Goal: Task Accomplishment & Management: Use online tool/utility

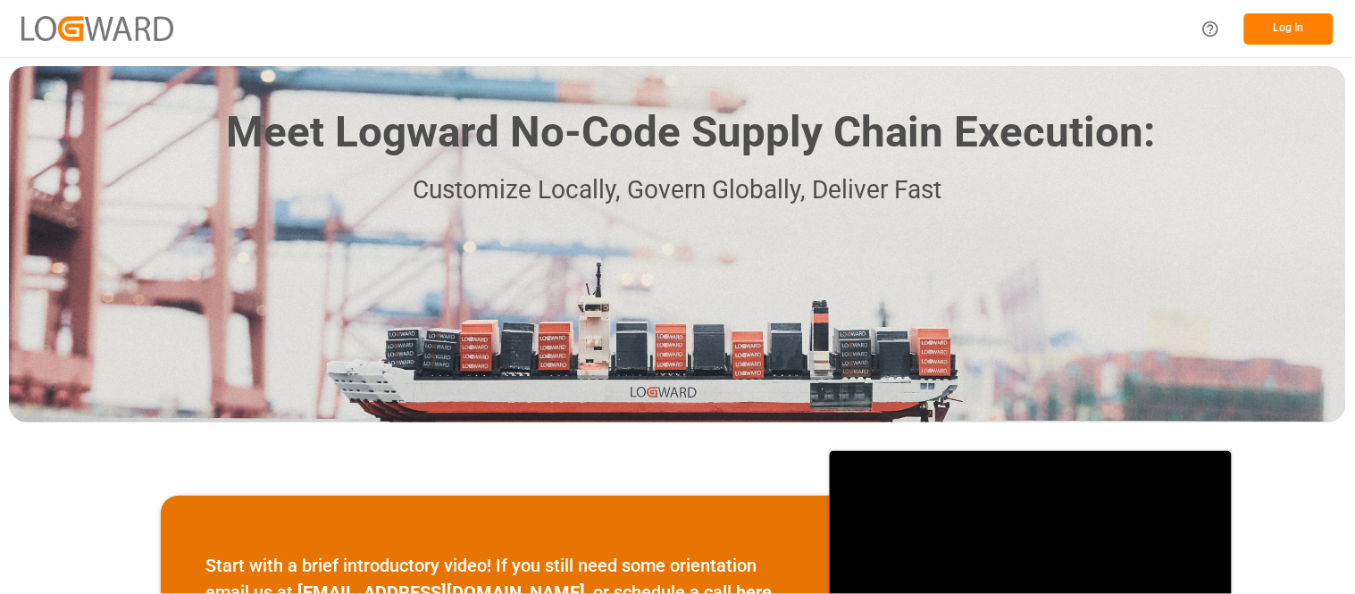
click at [1302, 13] on button "Log In" at bounding box center [1288, 28] width 89 height 31
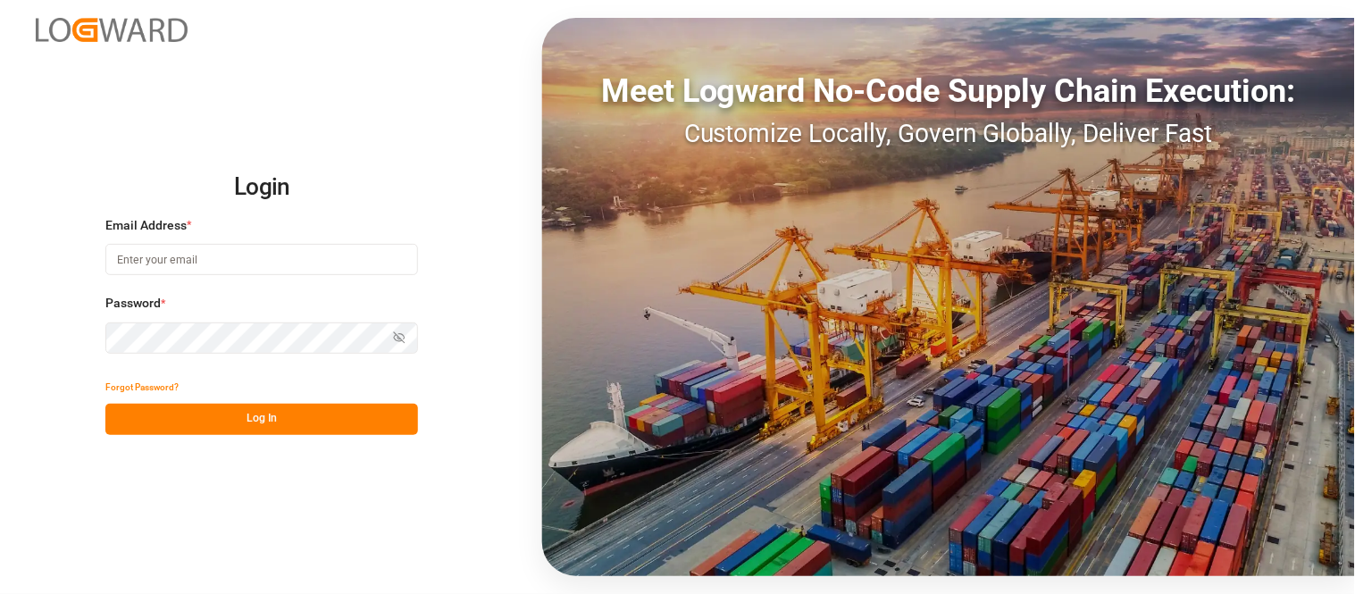
click at [308, 263] on input at bounding box center [261, 259] width 313 height 31
type input "[PERSON_NAME][EMAIL_ADDRESS][PERSON_NAME][DOMAIN_NAME]"
click at [310, 430] on button "Log In" at bounding box center [261, 419] width 313 height 31
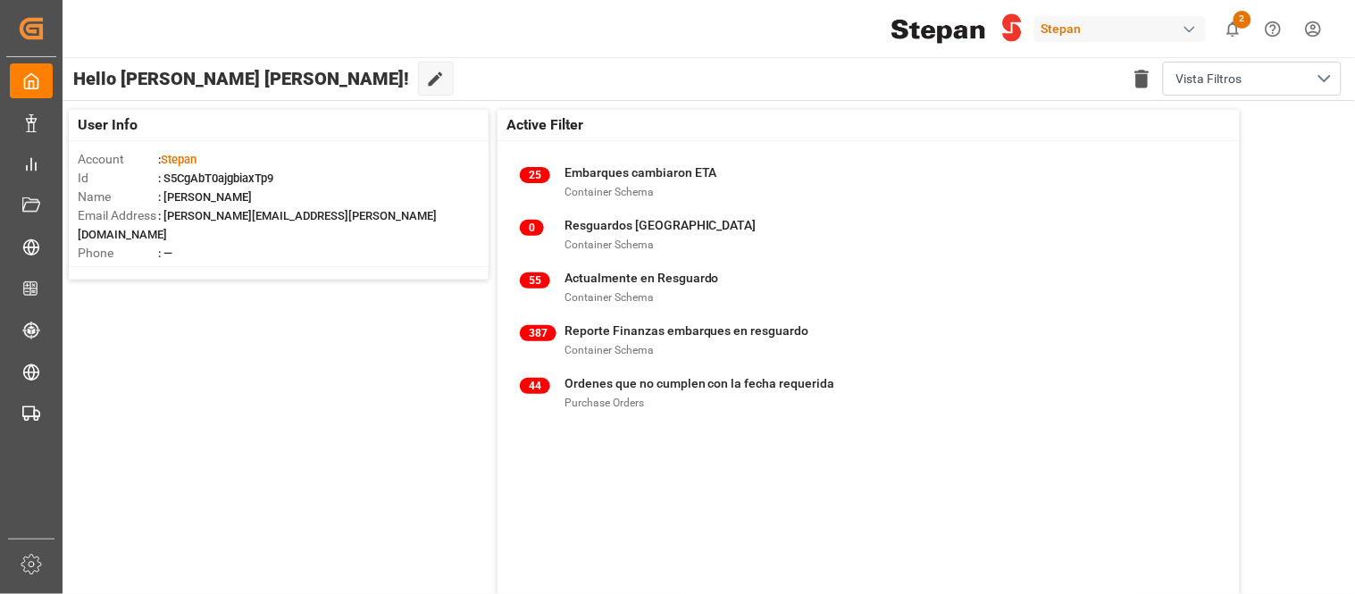
click at [760, 27] on div "Stepan 2 Notifications Only show unread All Mark all categories read No notific…" at bounding box center [702, 28] width 1305 height 57
click at [1308, 32] on html "Created by potrace 1.15, written by [PERSON_NAME] [DATE]-[DATE] Created by potr…" at bounding box center [677, 297] width 1355 height 594
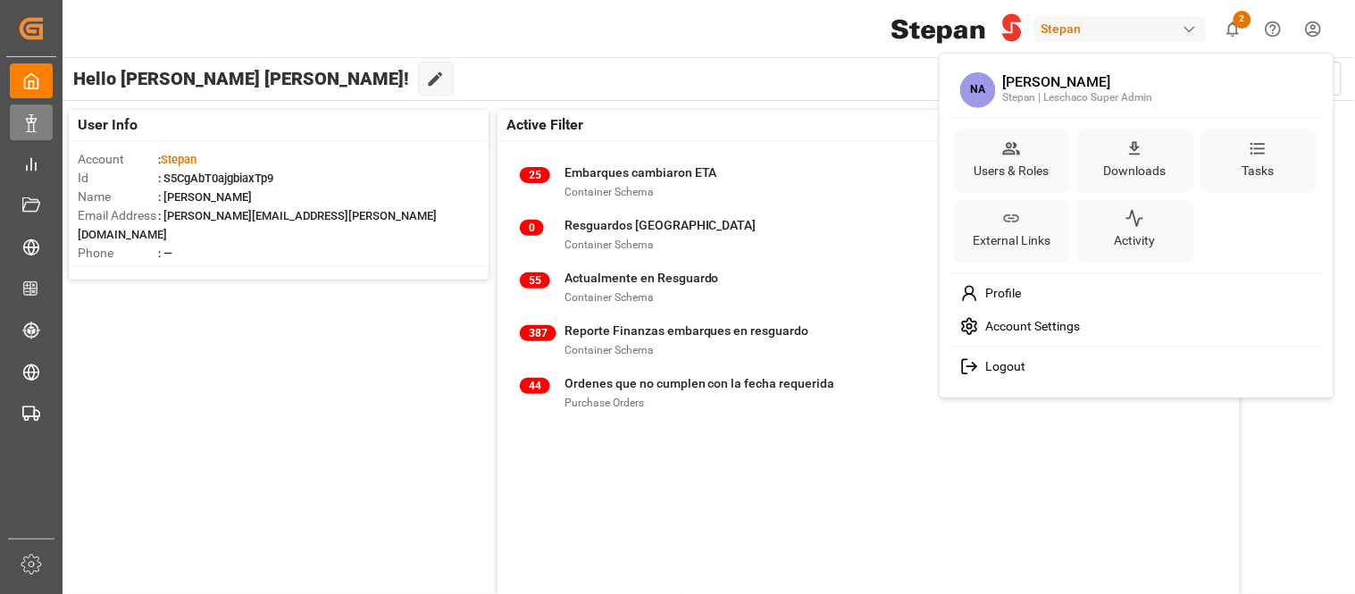
click at [38, 134] on html "Created by potrace 1.15, written by [PERSON_NAME] [DATE]-[DATE] Created by potr…" at bounding box center [677, 297] width 1355 height 594
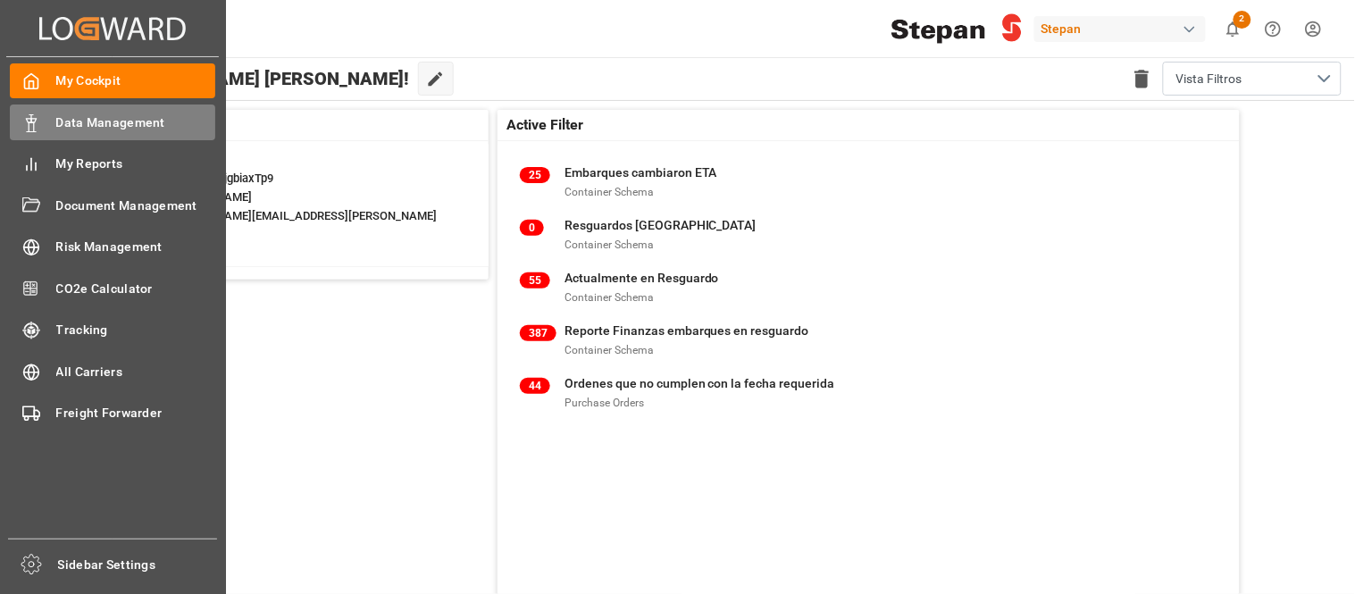
click at [38, 134] on div "Data Management Data Management" at bounding box center [112, 122] width 205 height 35
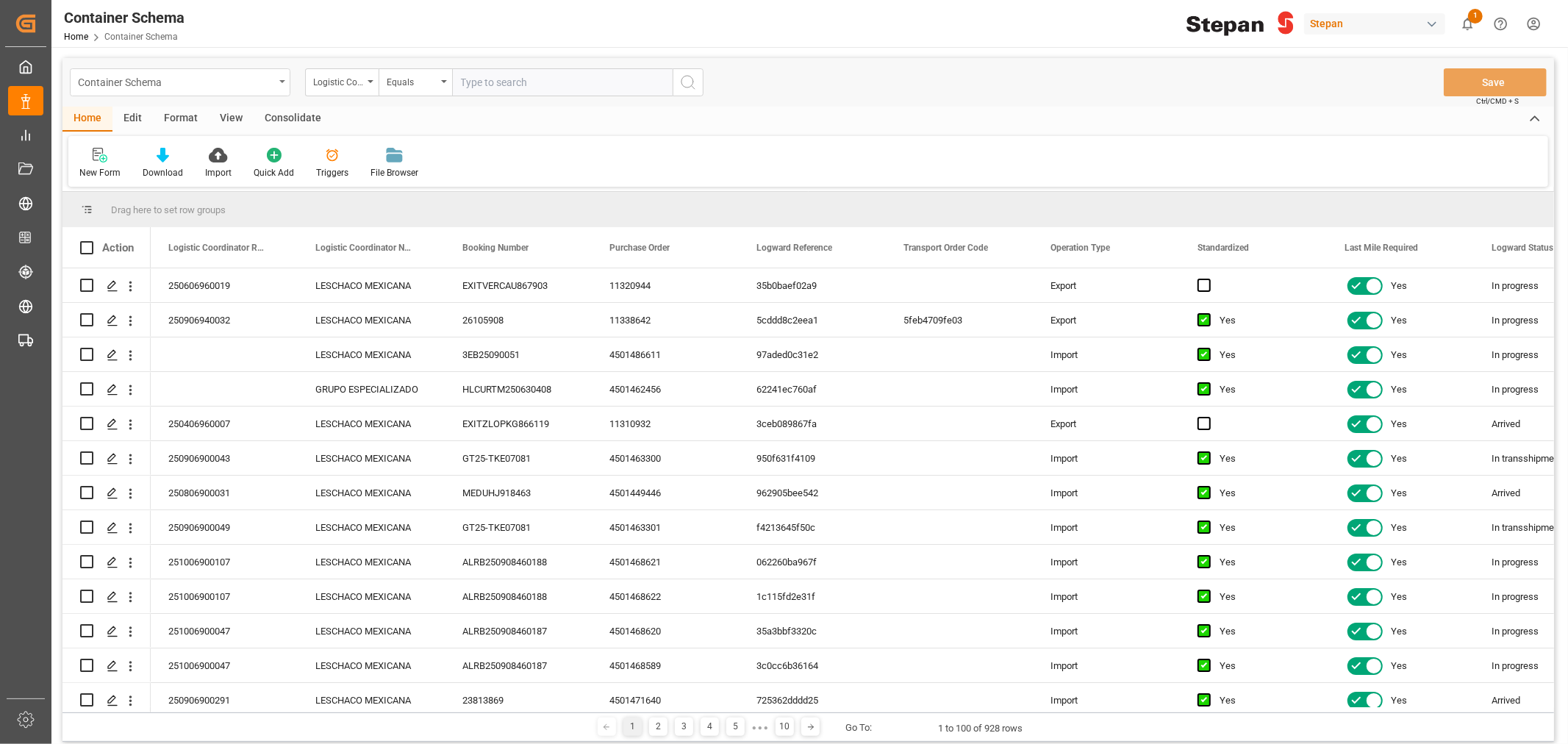
click at [277, 86] on div "Container Schema" at bounding box center [180, 82] width 221 height 28
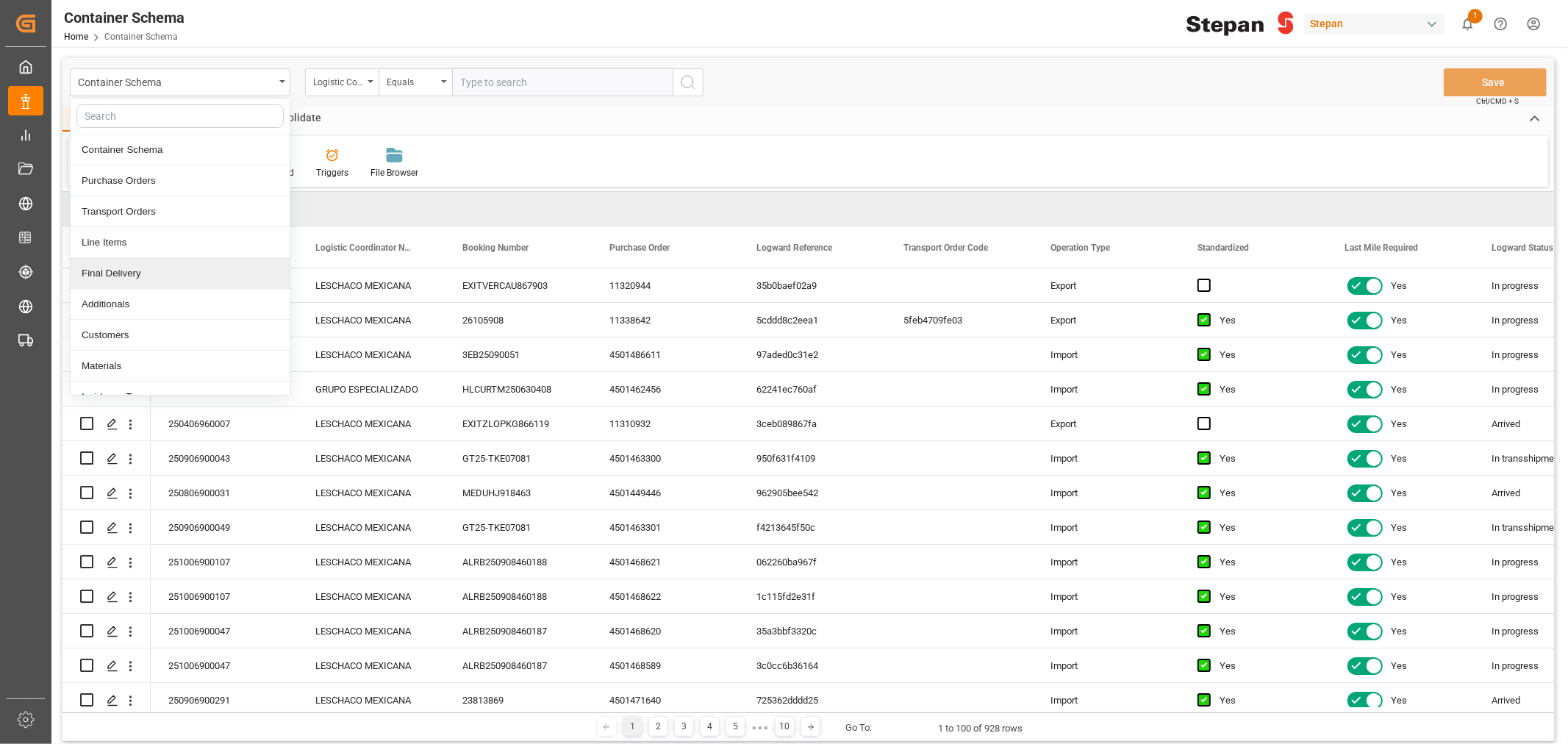
click at [142, 277] on div "Final Delivery" at bounding box center [180, 274] width 219 height 31
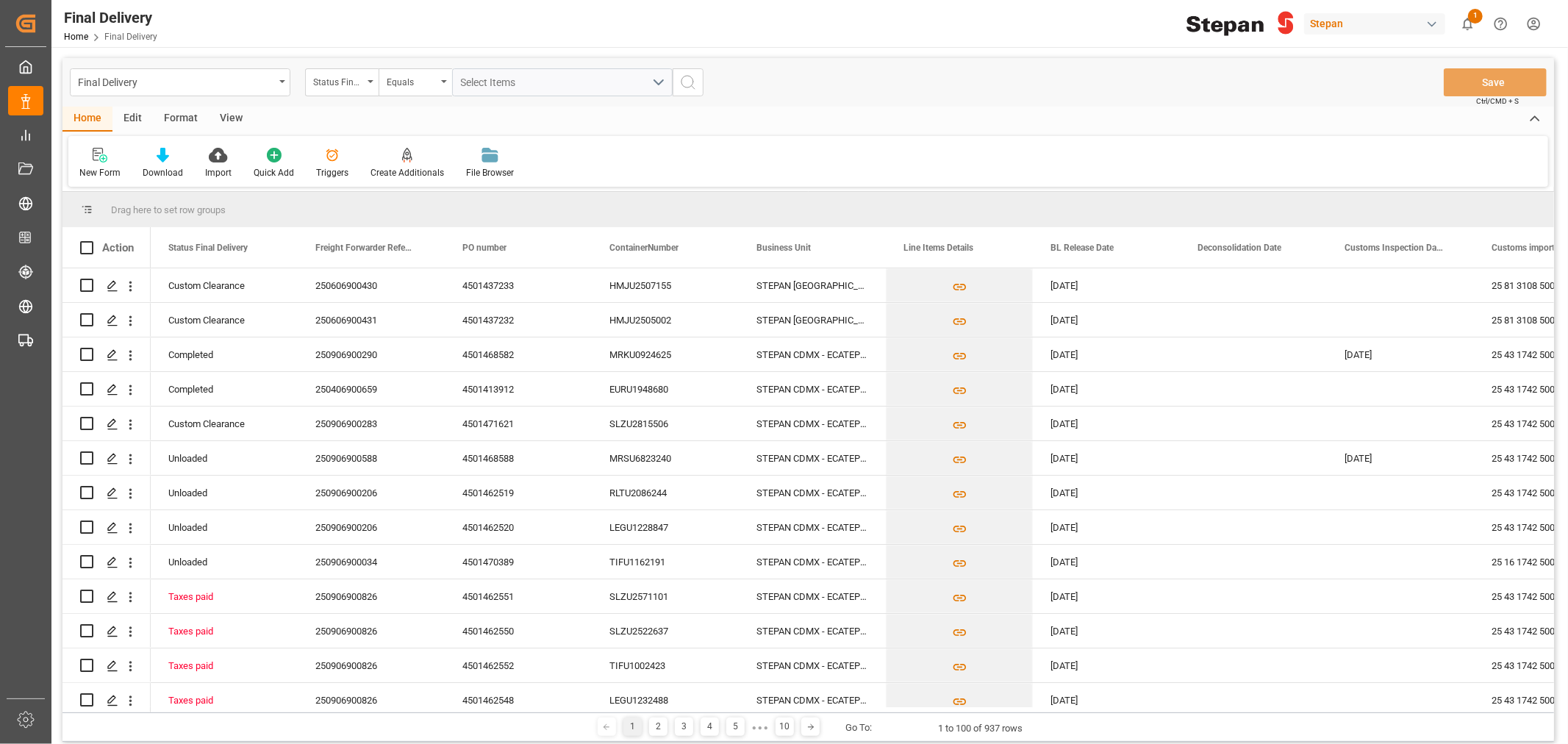
click at [135, 119] on div "Edit" at bounding box center [133, 119] width 40 height 25
click at [301, 171] on div "Configuration" at bounding box center [303, 173] width 55 height 13
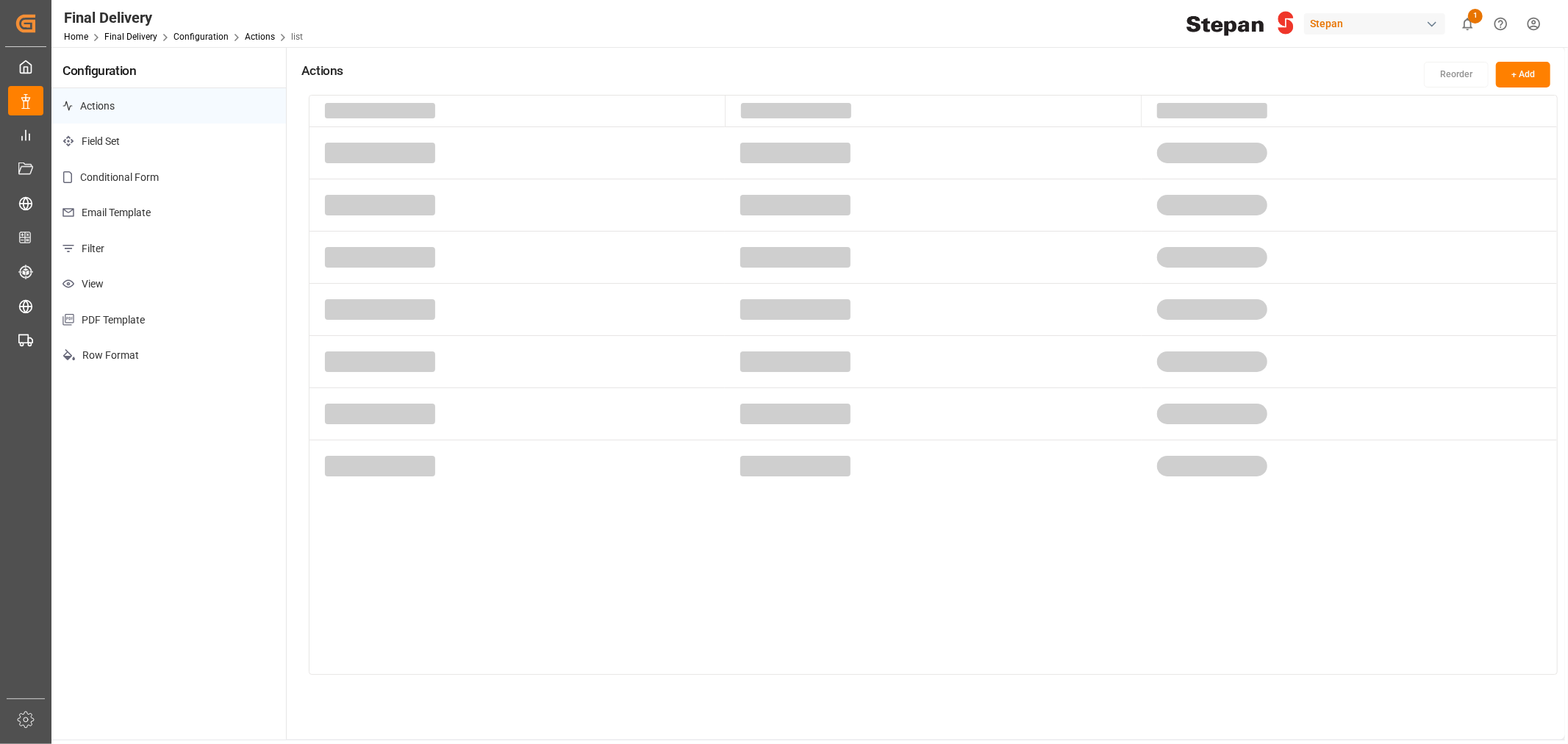
click at [168, 211] on p "Email Template" at bounding box center [169, 213] width 235 height 36
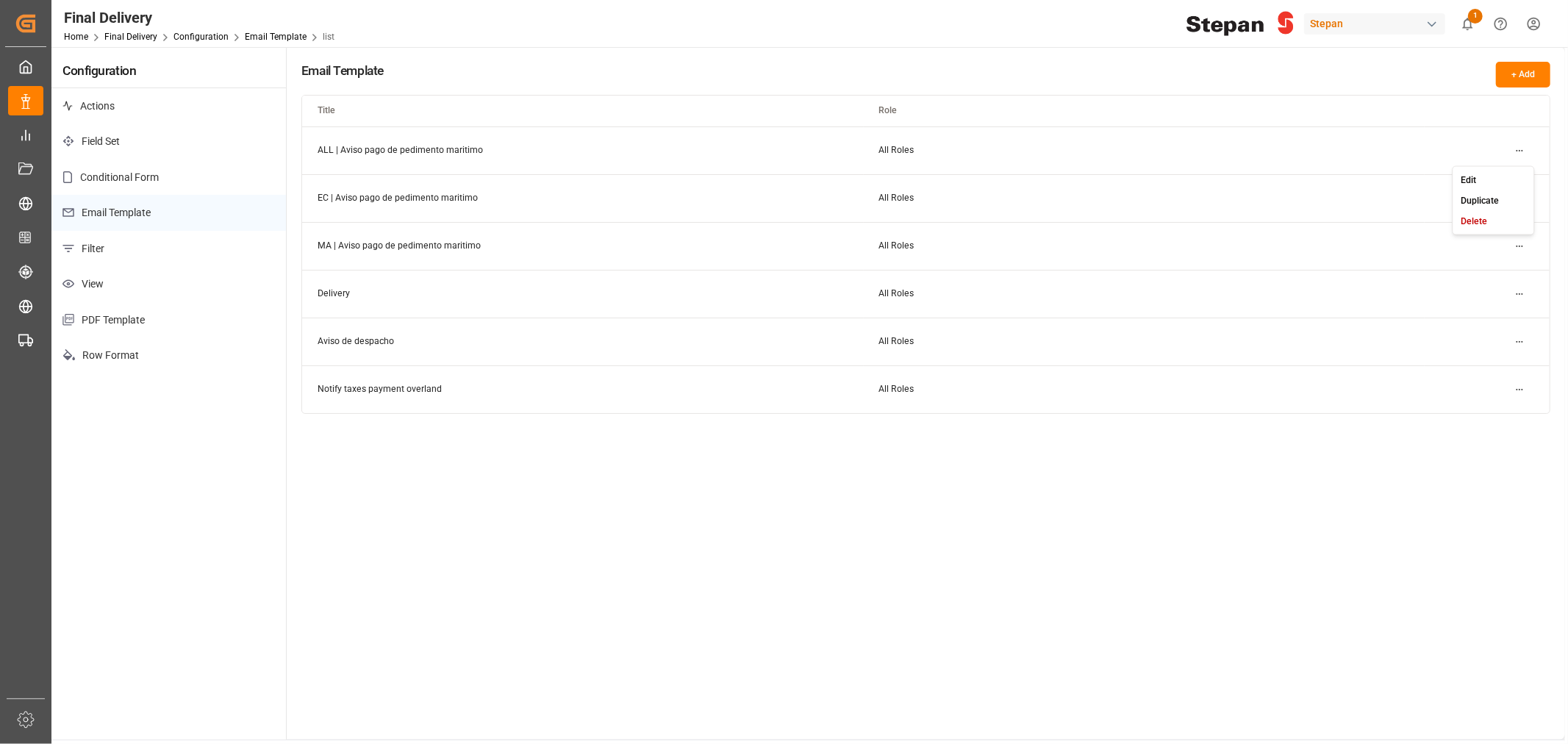
click at [1114, 151] on html "Created by potrace 1.15, written by [PERSON_NAME] [DATE]-[DATE] Created by potr…" at bounding box center [784, 372] width 1568 height 744
click at [1114, 176] on small "Edit" at bounding box center [1468, 179] width 16 height 9
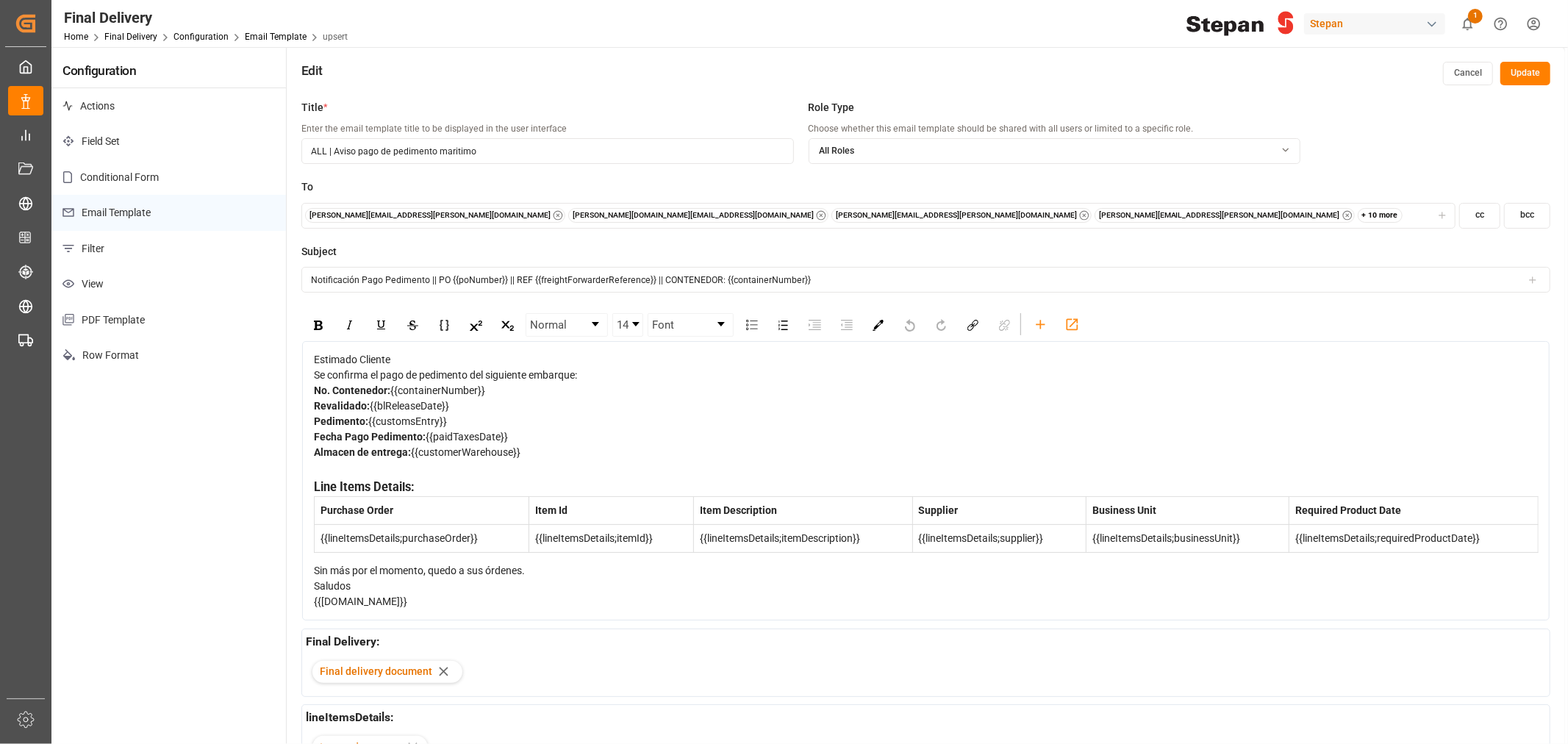
click at [986, 209] on div "[PERSON_NAME][EMAIL_ADDRESS][PERSON_NAME][DOMAIN_NAME] [PERSON_NAME][DOMAIN_NAM…" at bounding box center [879, 216] width 1147 height 15
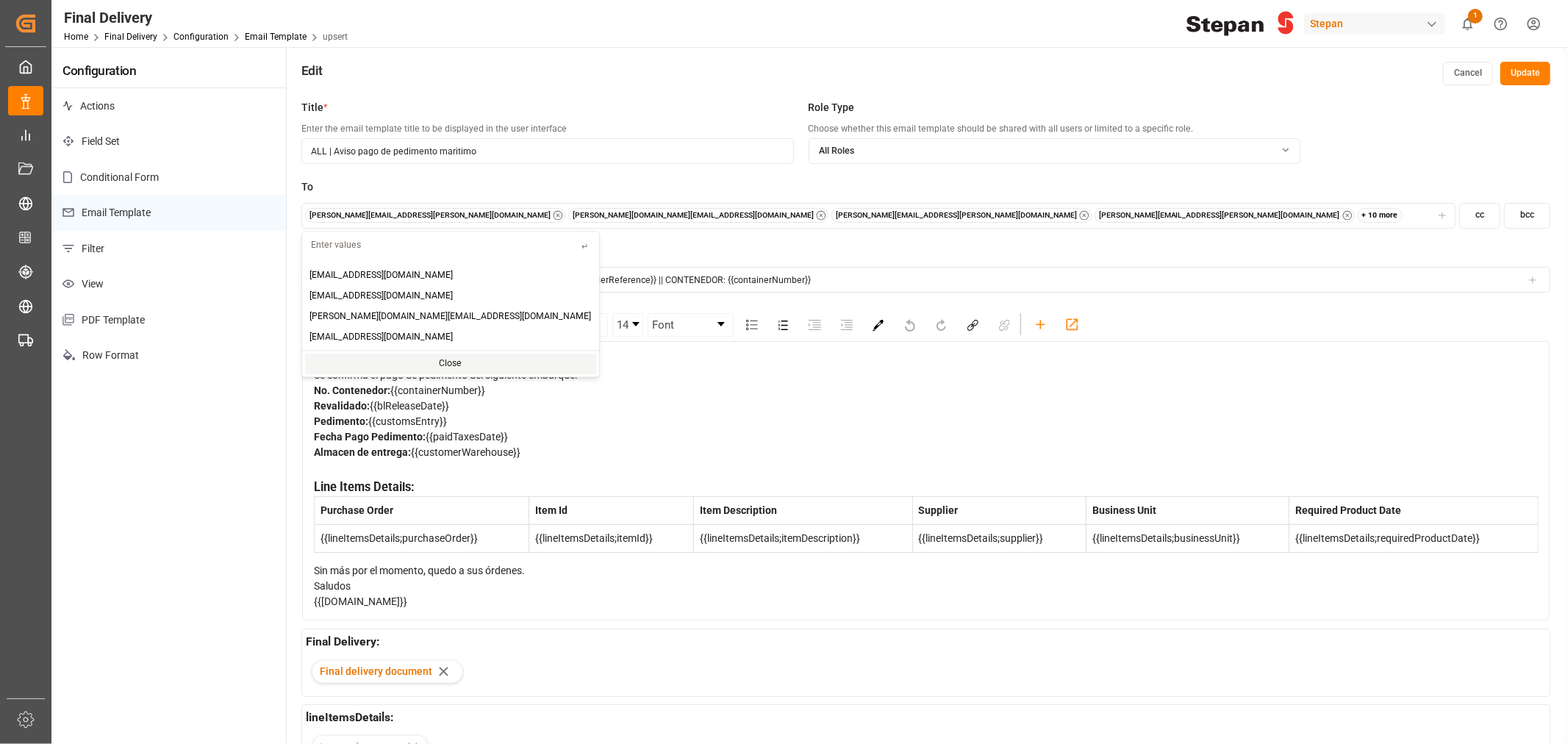
click at [1114, 210] on div "+ 10 more" at bounding box center [1380, 216] width 45 height 15
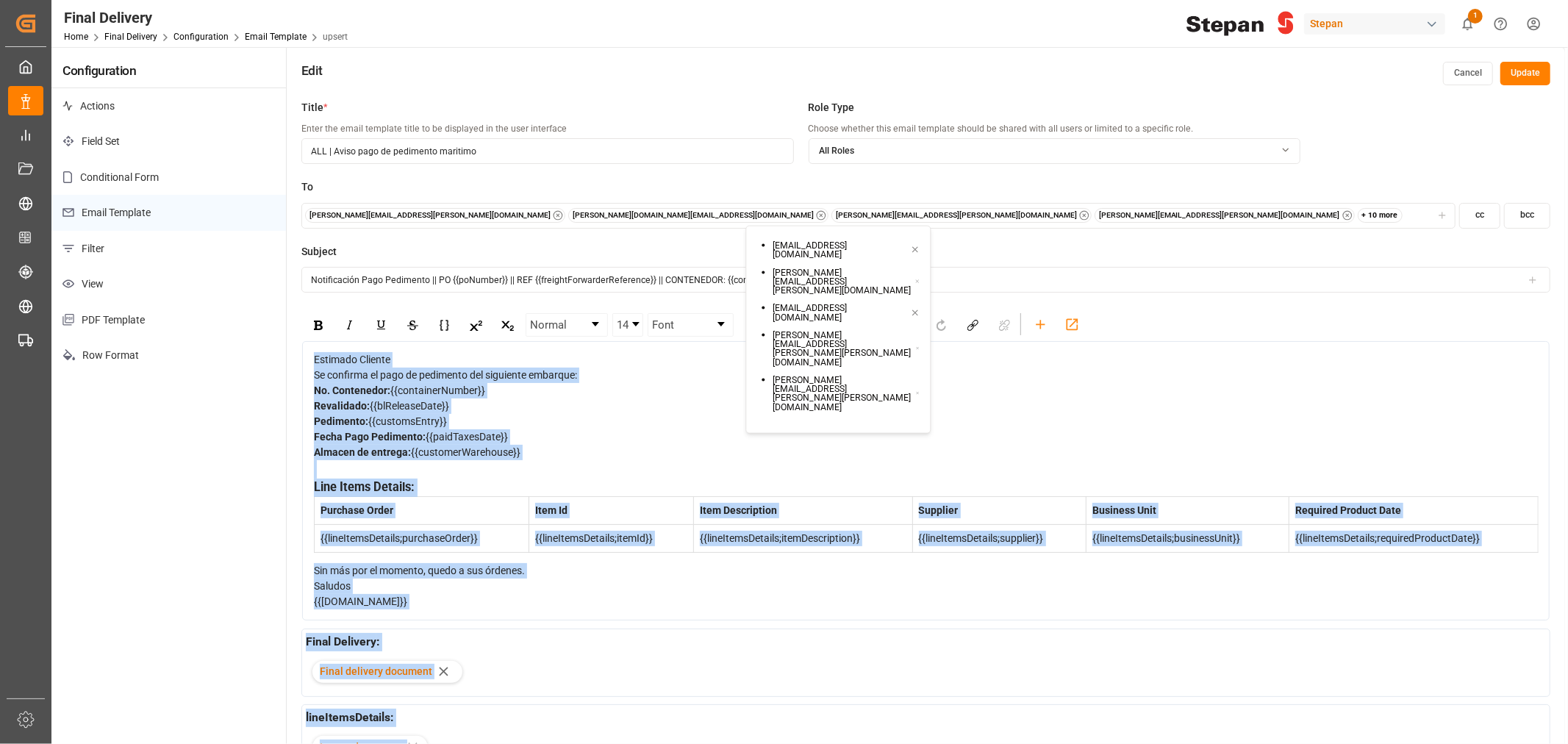
drag, startPoint x: 929, startPoint y: 427, endPoint x: 998, endPoint y: 437, distance: 69.7
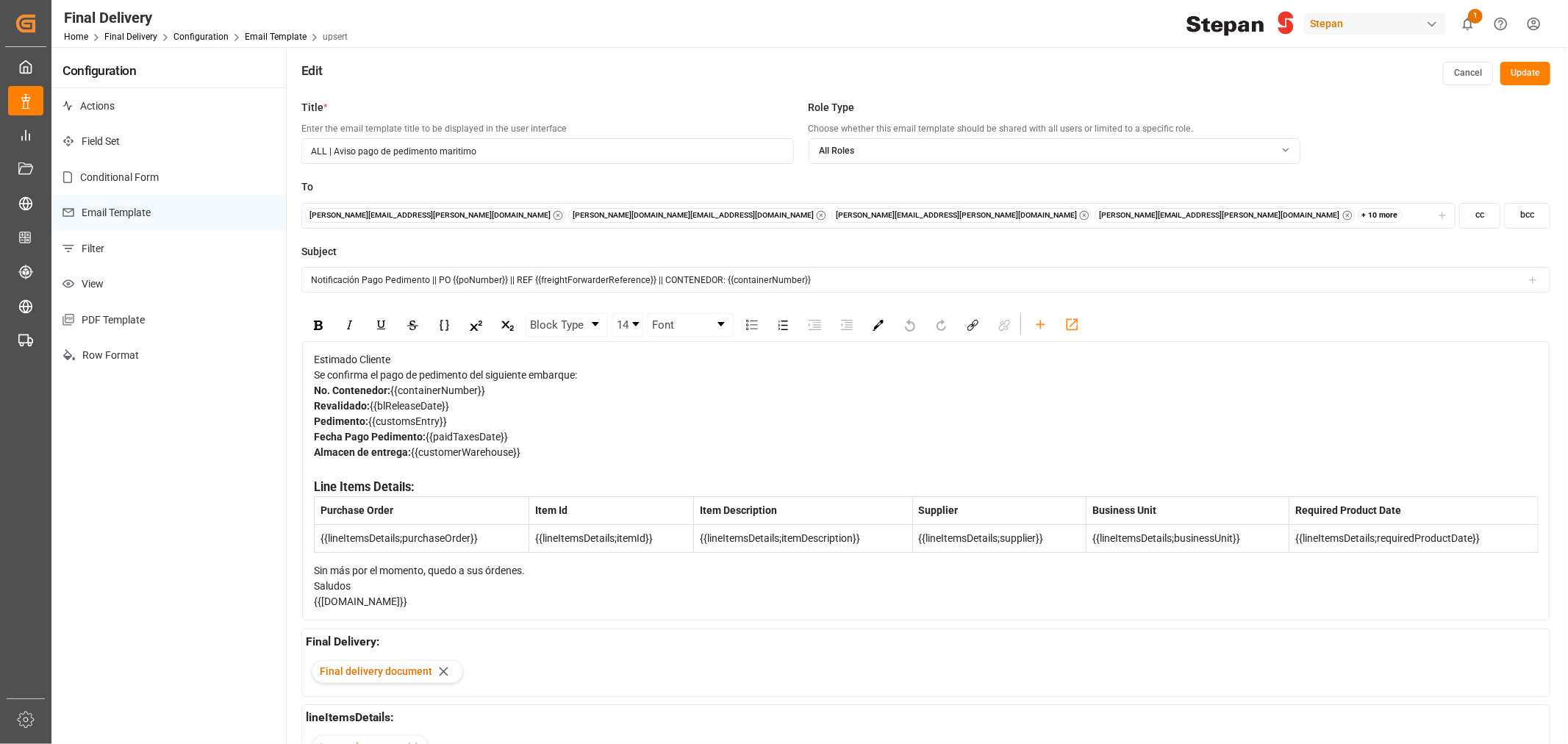
click at [998, 437] on div "Fecha Pago Pedimento: {{paidTaxesDate}}" at bounding box center [926, 437] width 1225 height 16
click at [1114, 209] on div "+ 10 more" at bounding box center [1380, 216] width 45 height 15
